Goal: Understand process/instructions: Learn how to perform a task or action

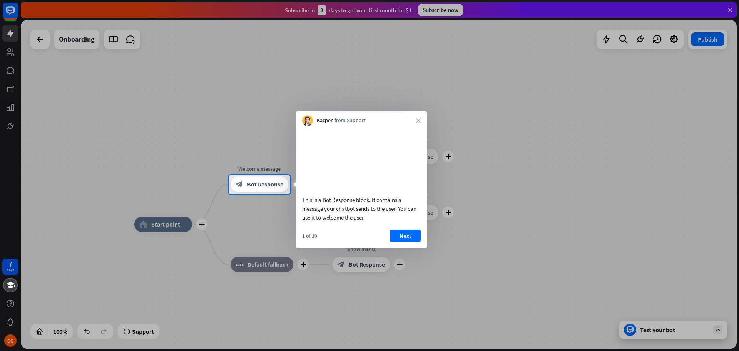
click at [152, 109] on div at bounding box center [369, 87] width 739 height 175
click at [107, 73] on div at bounding box center [369, 87] width 739 height 175
click at [419, 120] on icon "close" at bounding box center [418, 120] width 5 height 5
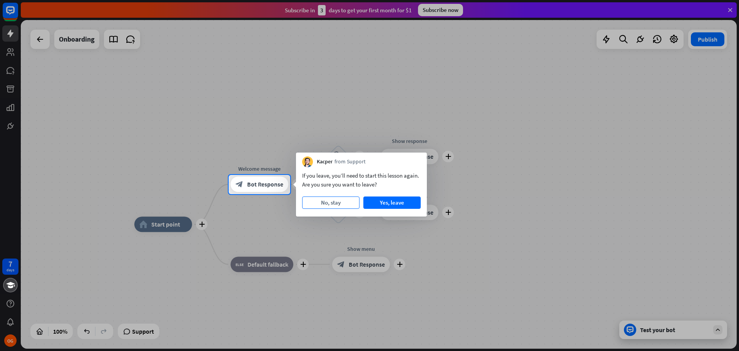
click at [328, 205] on button "No, stay" at bounding box center [330, 202] width 57 height 12
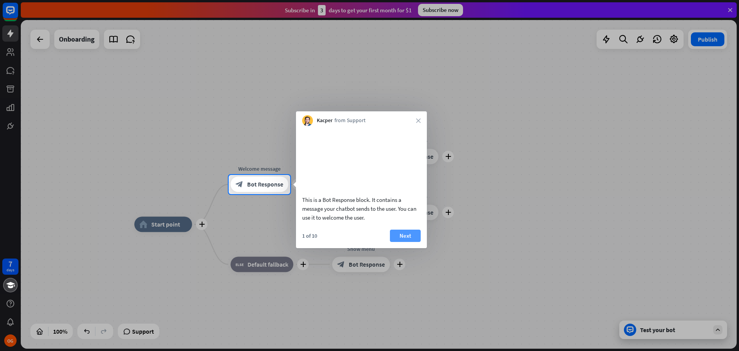
click at [400, 242] on button "Next" at bounding box center [405, 235] width 31 height 12
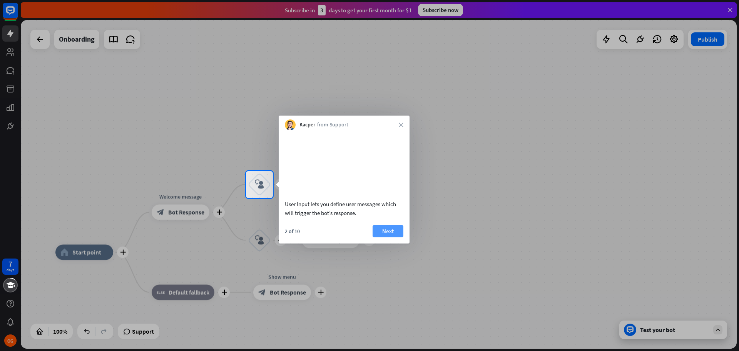
click at [388, 237] on button "Next" at bounding box center [388, 231] width 31 height 12
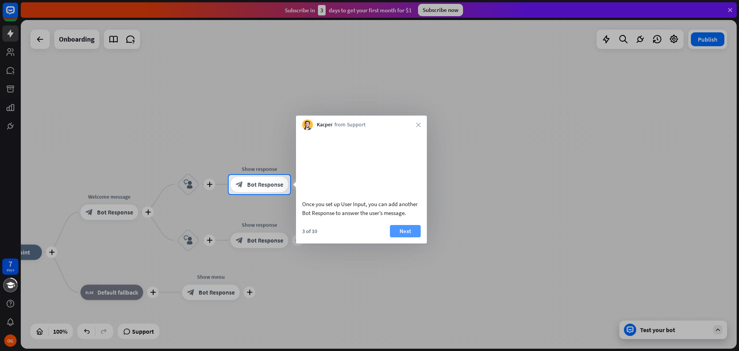
click at [398, 237] on button "Next" at bounding box center [405, 231] width 31 height 12
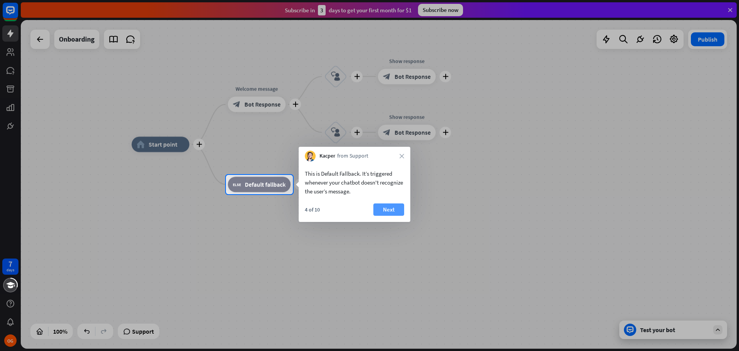
click at [379, 206] on button "Next" at bounding box center [388, 209] width 31 height 12
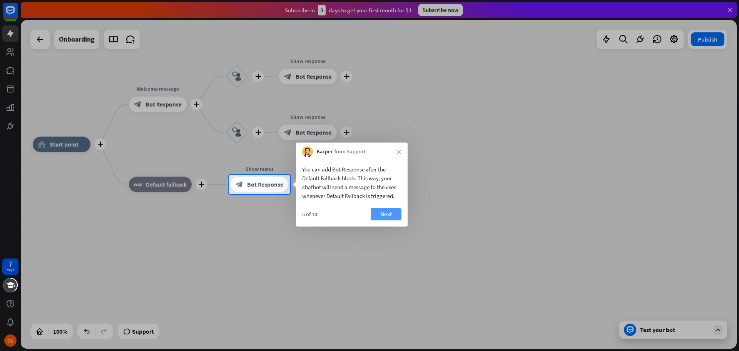
click at [385, 212] on button "Next" at bounding box center [386, 214] width 31 height 12
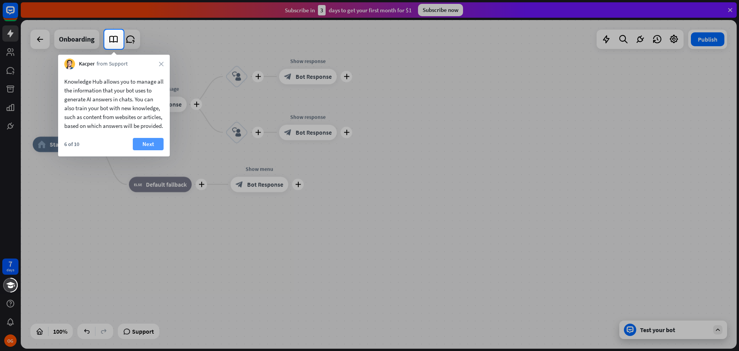
click at [154, 150] on button "Next" at bounding box center [148, 144] width 31 height 12
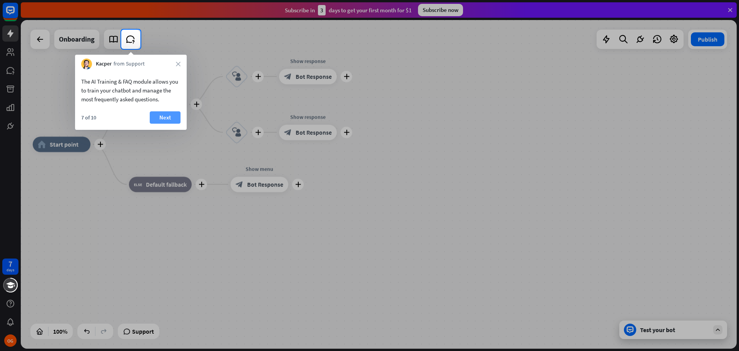
click at [160, 117] on button "Next" at bounding box center [165, 117] width 31 height 12
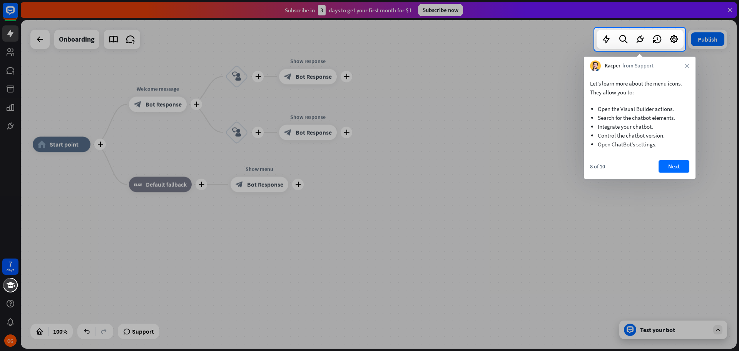
click at [666, 164] on button "Next" at bounding box center [674, 166] width 31 height 12
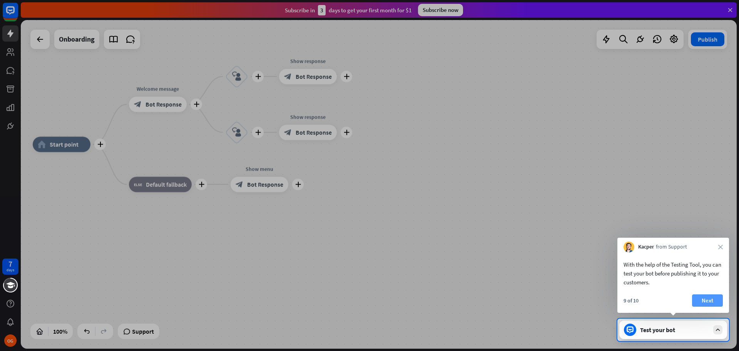
click at [703, 299] on button "Next" at bounding box center [707, 300] width 31 height 12
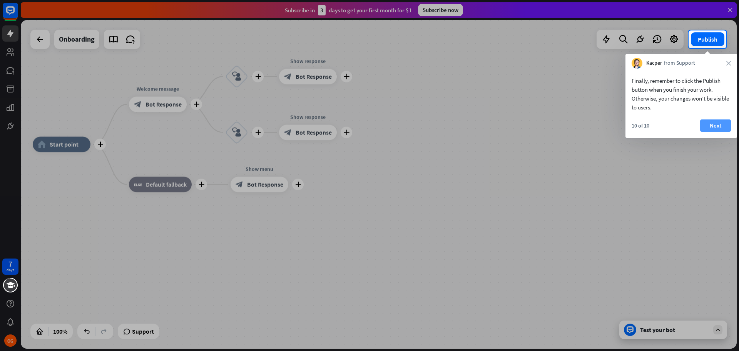
click at [713, 126] on button "Next" at bounding box center [715, 125] width 31 height 12
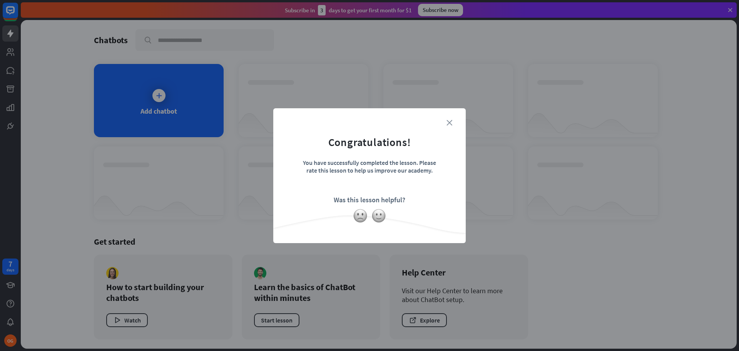
click at [451, 122] on icon "close" at bounding box center [450, 123] width 6 height 6
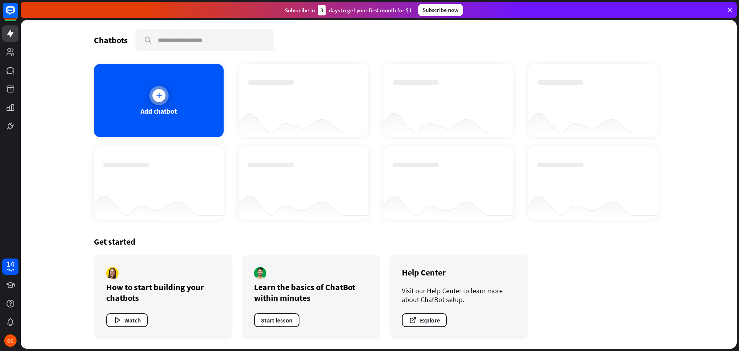
click at [158, 112] on div "Add chatbot" at bounding box center [159, 111] width 37 height 9
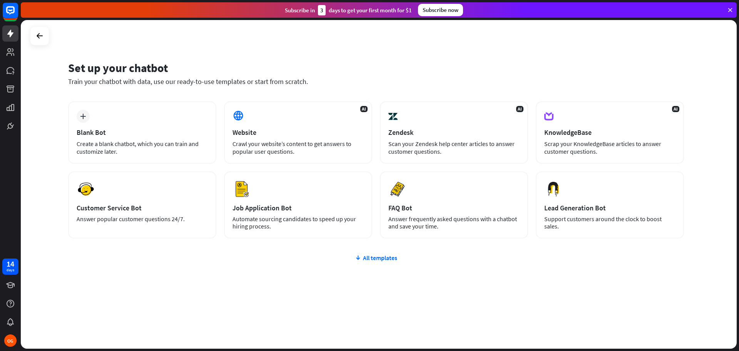
drag, startPoint x: 327, startPoint y: 58, endPoint x: 329, endPoint y: 37, distance: 21.2
click at [329, 37] on div "Set up your chatbot Train your chatbot with data, use our ready-to-use template…" at bounding box center [379, 184] width 716 height 328
click at [374, 258] on div "All templates" at bounding box center [376, 258] width 616 height 8
